Goal: Task Accomplishment & Management: Use online tool/utility

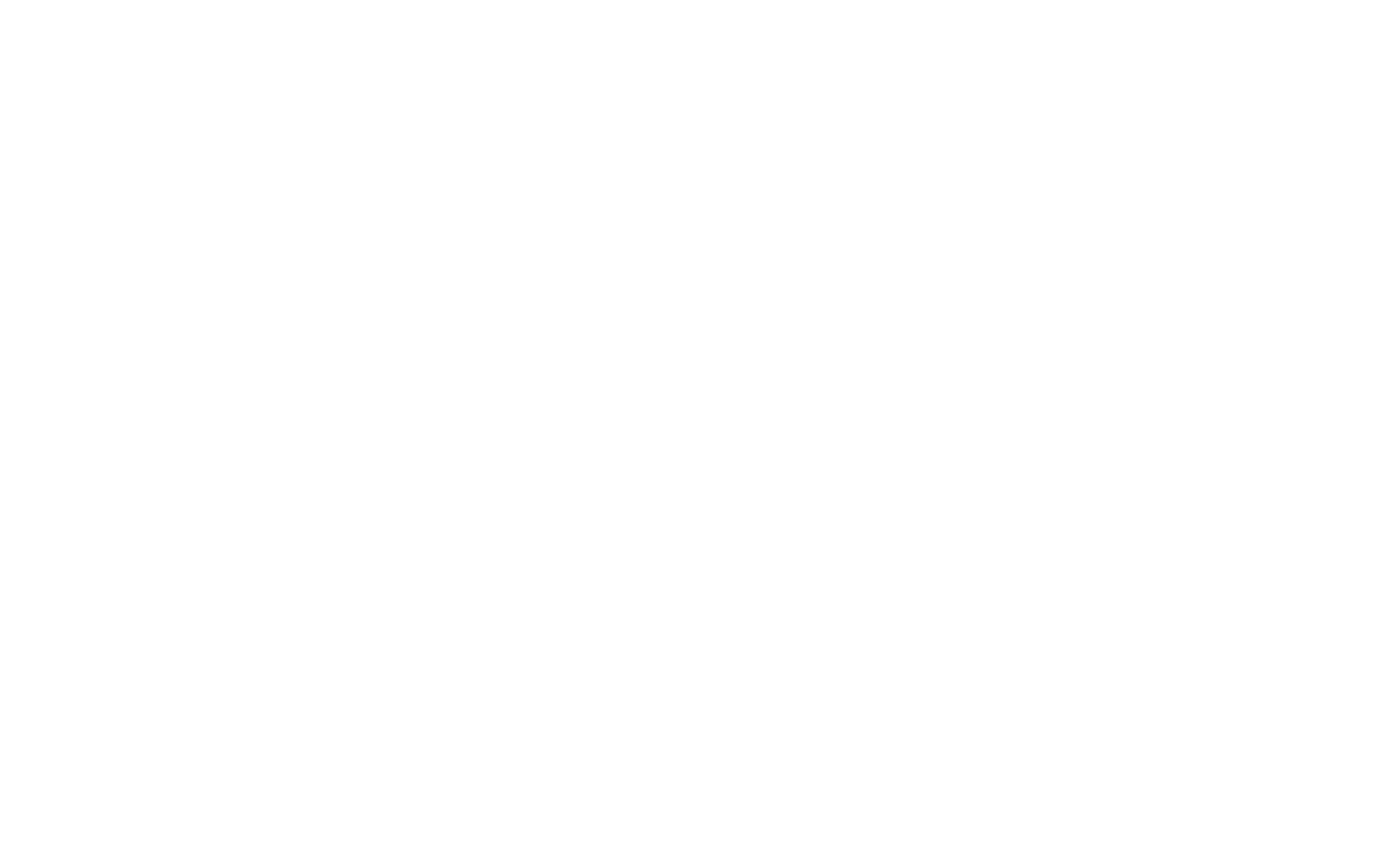
click at [1028, 0] on html at bounding box center [695, 0] width 1390 height 0
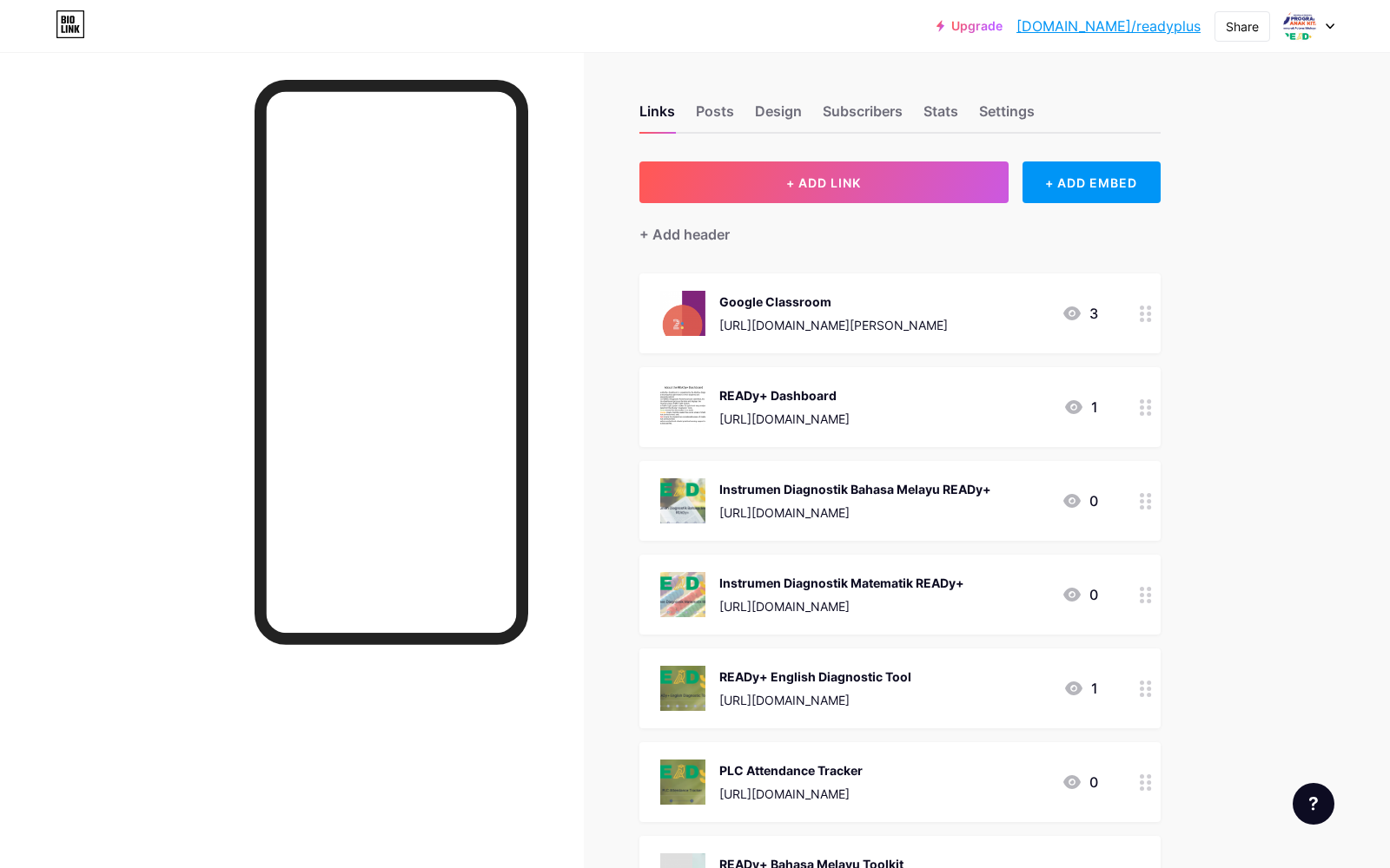
click at [1389, 436] on div "Upgrade [DOMAIN_NAME]/readyp... [DOMAIN_NAME]/readyplus Share Switch accounts R…" at bounding box center [695, 769] width 1390 height 1538
click at [840, 185] on span "+ ADD LINK" at bounding box center [823, 182] width 75 height 15
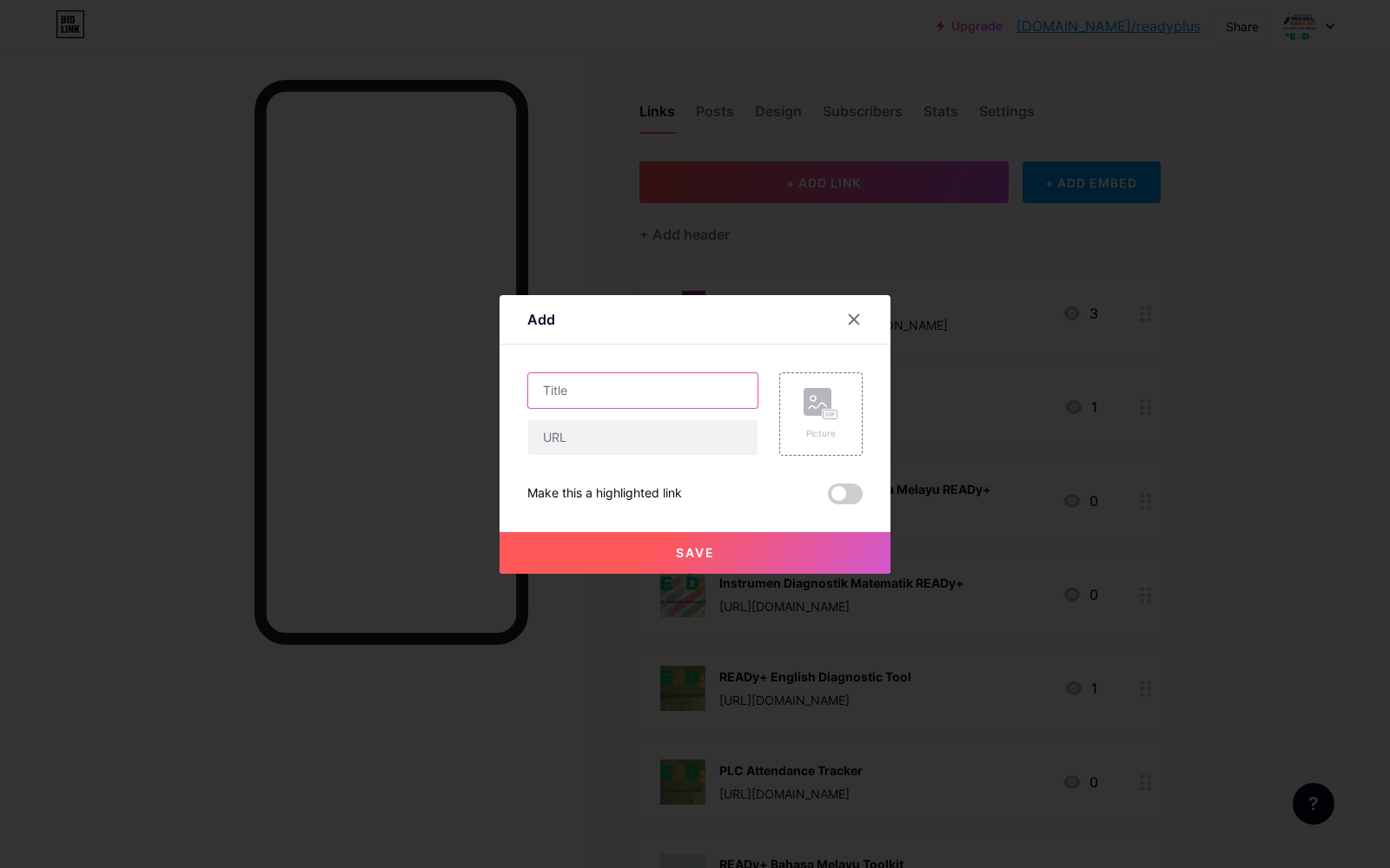
click at [581, 400] on input "text" at bounding box center [643, 390] width 230 height 34
type input "sample"
click at [614, 445] on input "text" at bounding box center [643, 437] width 230 height 34
click at [578, 482] on div "sample Picture Make this a highlighted link Save" at bounding box center [695, 438] width 335 height 132
click at [857, 327] on div at bounding box center [853, 320] width 31 height 31
